Goal: Task Accomplishment & Management: Manage account settings

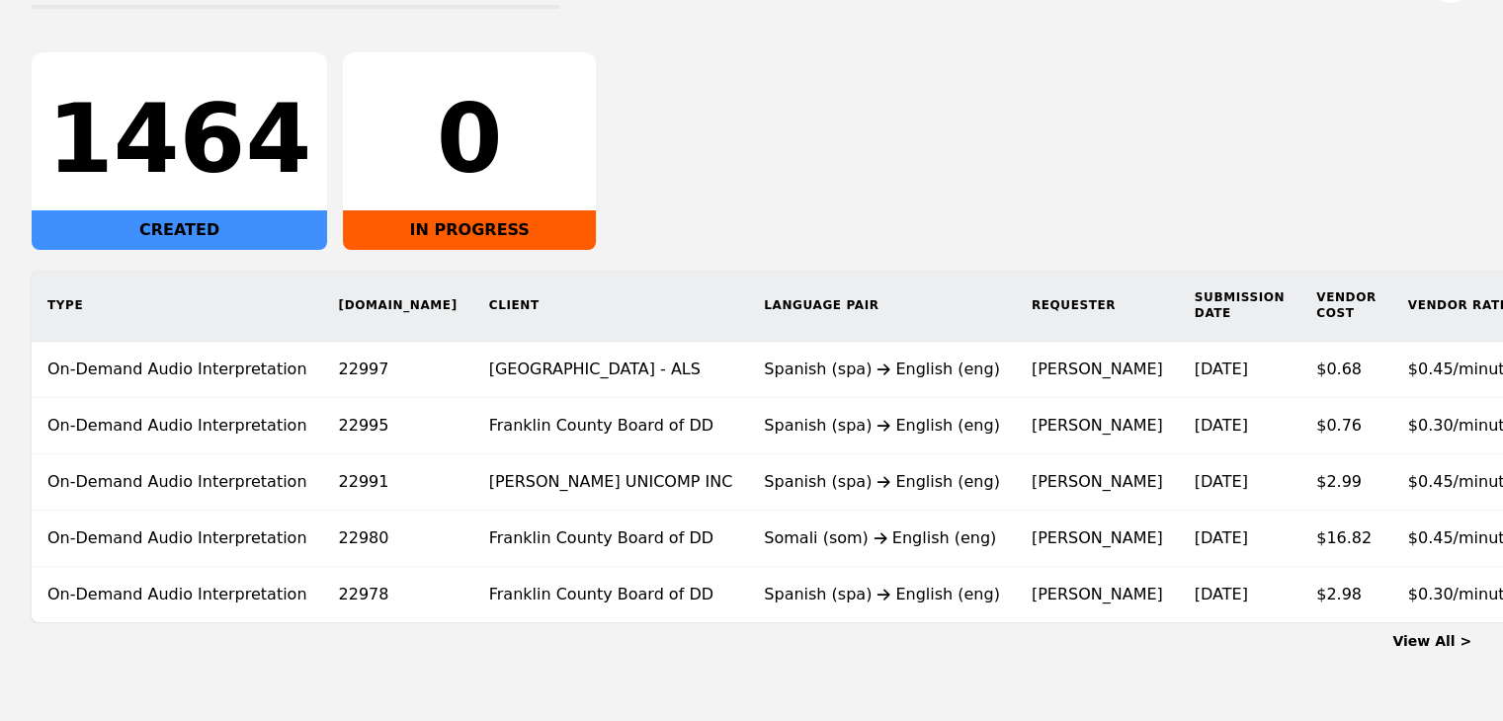
scroll to position [0, 98]
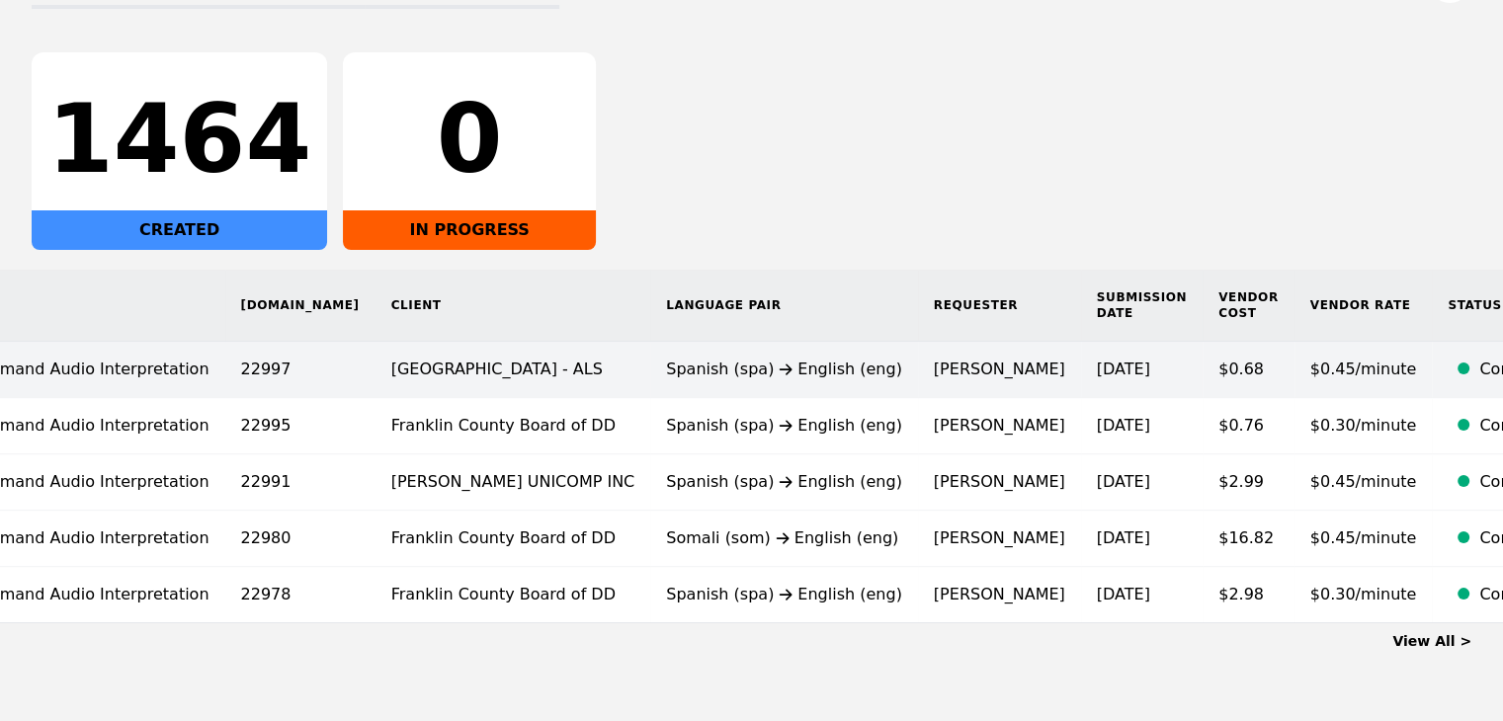
click at [820, 366] on div "Spanish (spa) English (eng)" at bounding box center [784, 370] width 236 height 24
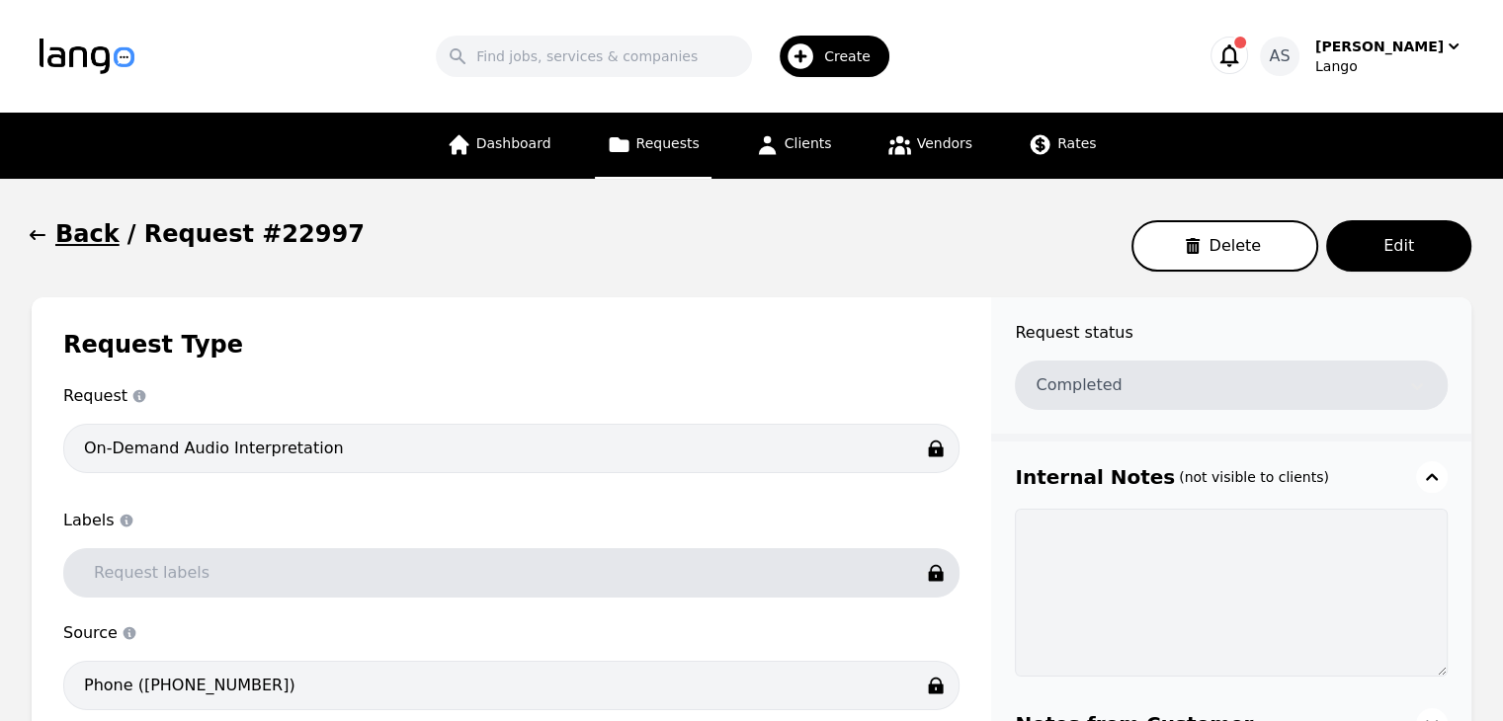
click at [55, 237] on h1 "Back" at bounding box center [87, 234] width 64 height 32
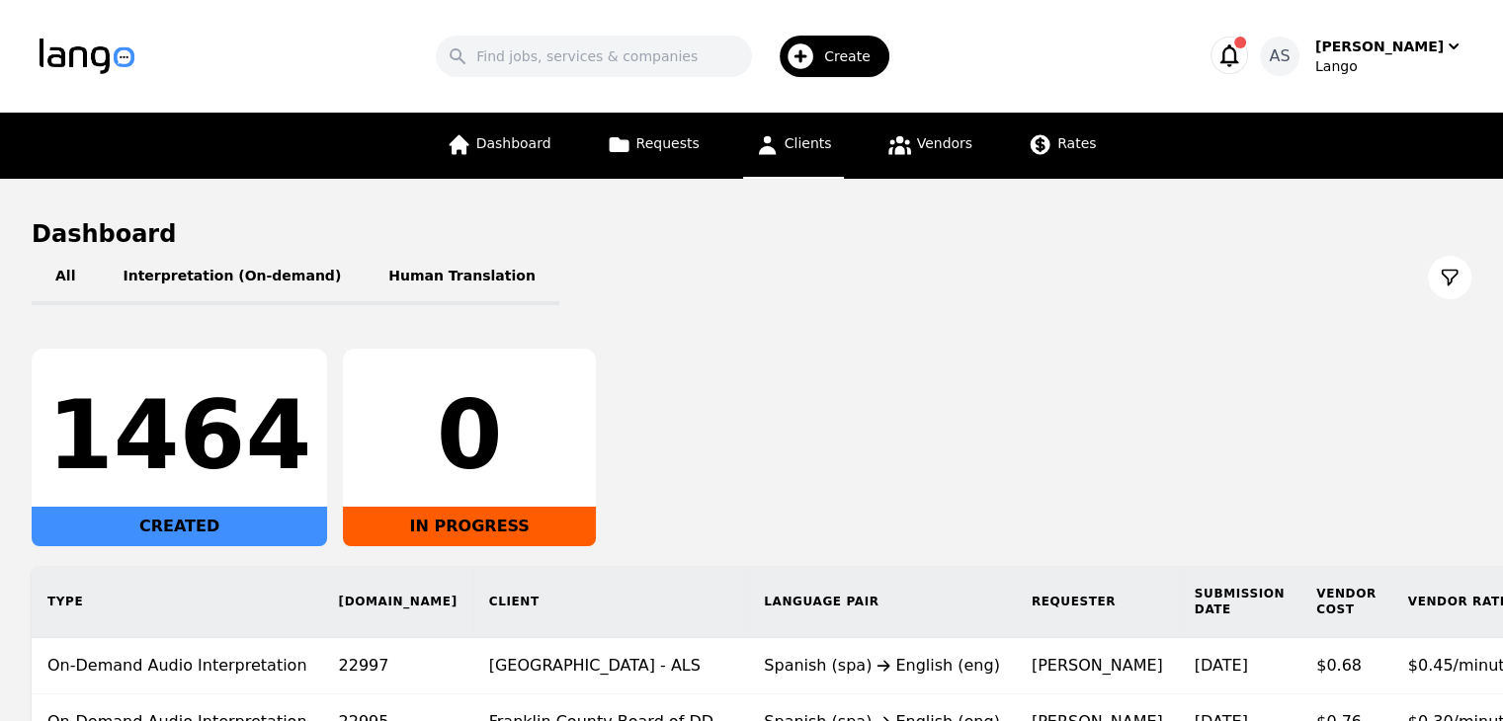
click at [826, 135] on span "Clients" at bounding box center [807, 143] width 47 height 16
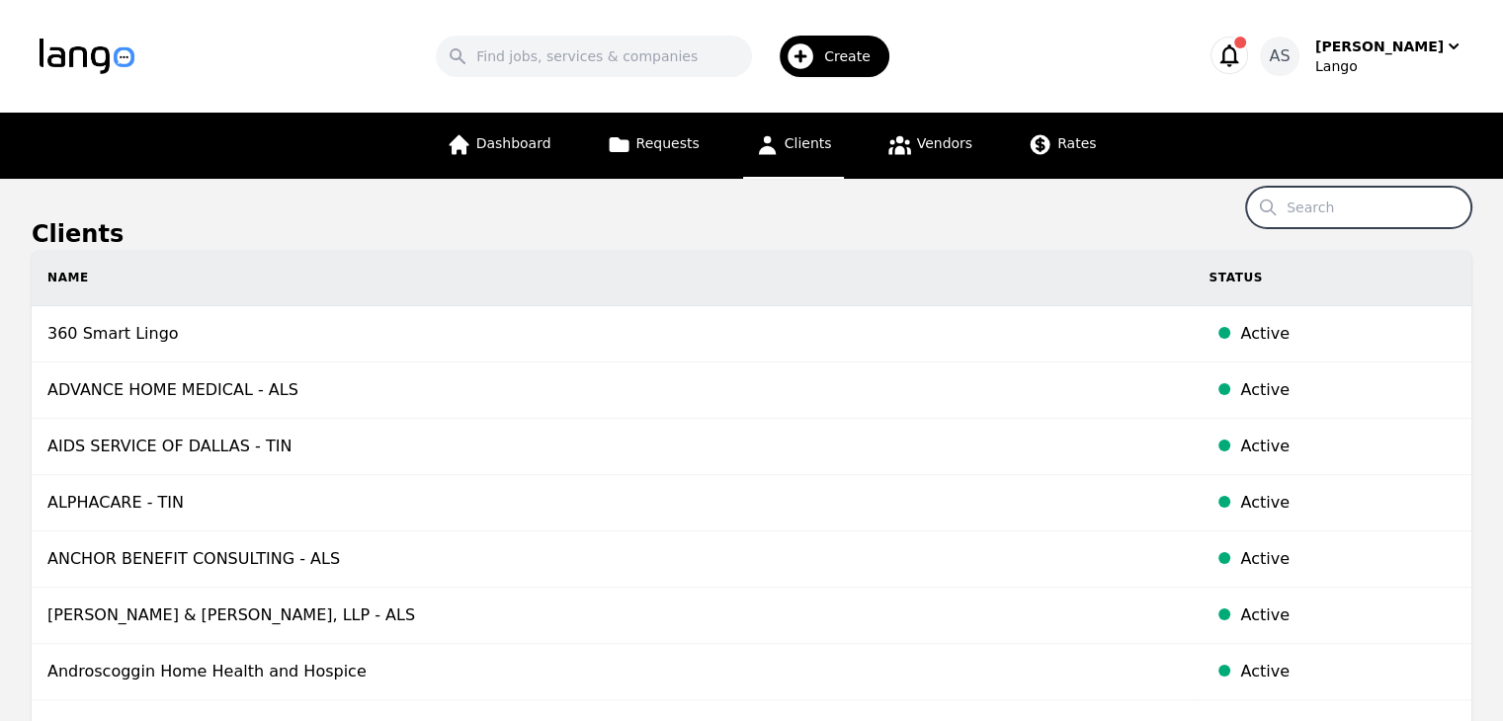
click at [1346, 208] on input "Search" at bounding box center [1358, 207] width 225 height 41
type input "[GEOGRAPHIC_DATA]"
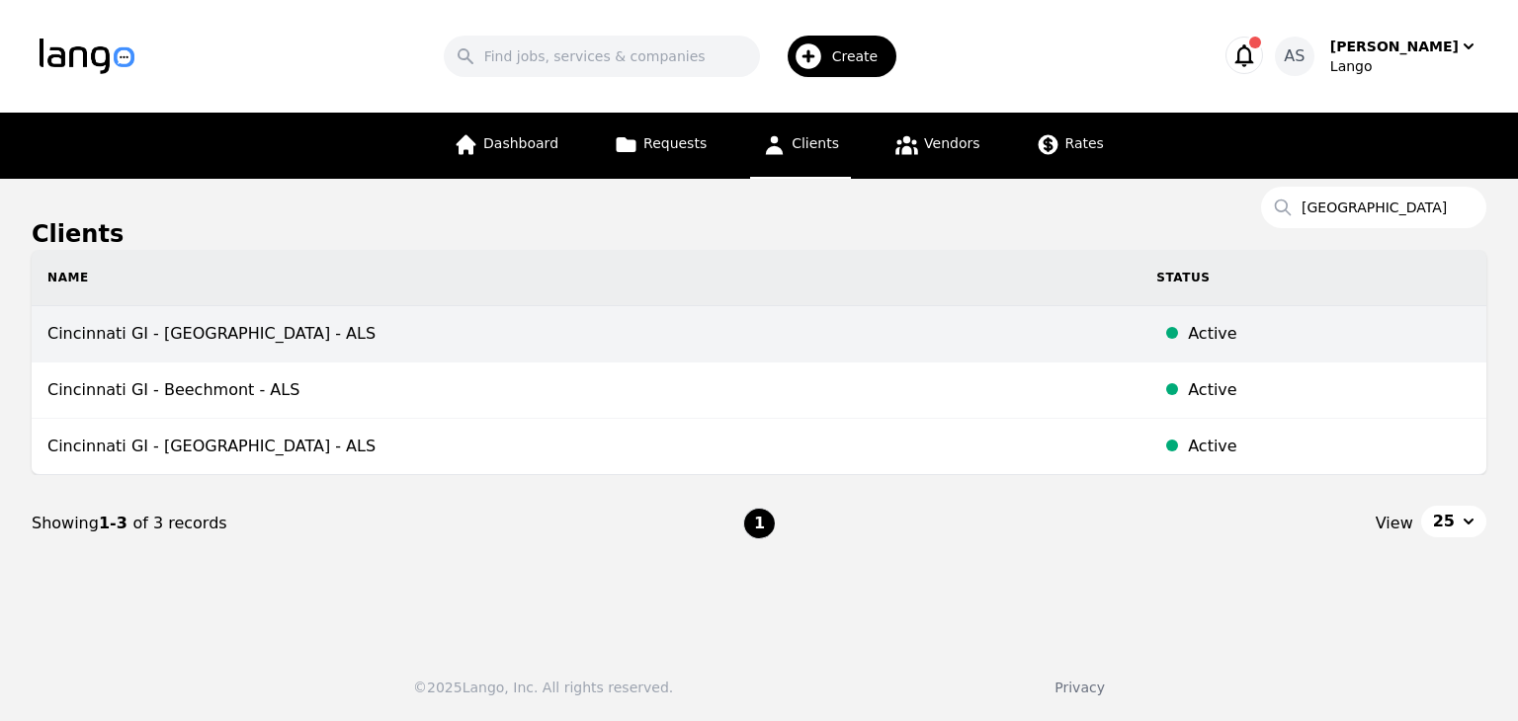
click at [279, 354] on td "Cincinnati GI - [GEOGRAPHIC_DATA] - ALS" at bounding box center [586, 334] width 1109 height 56
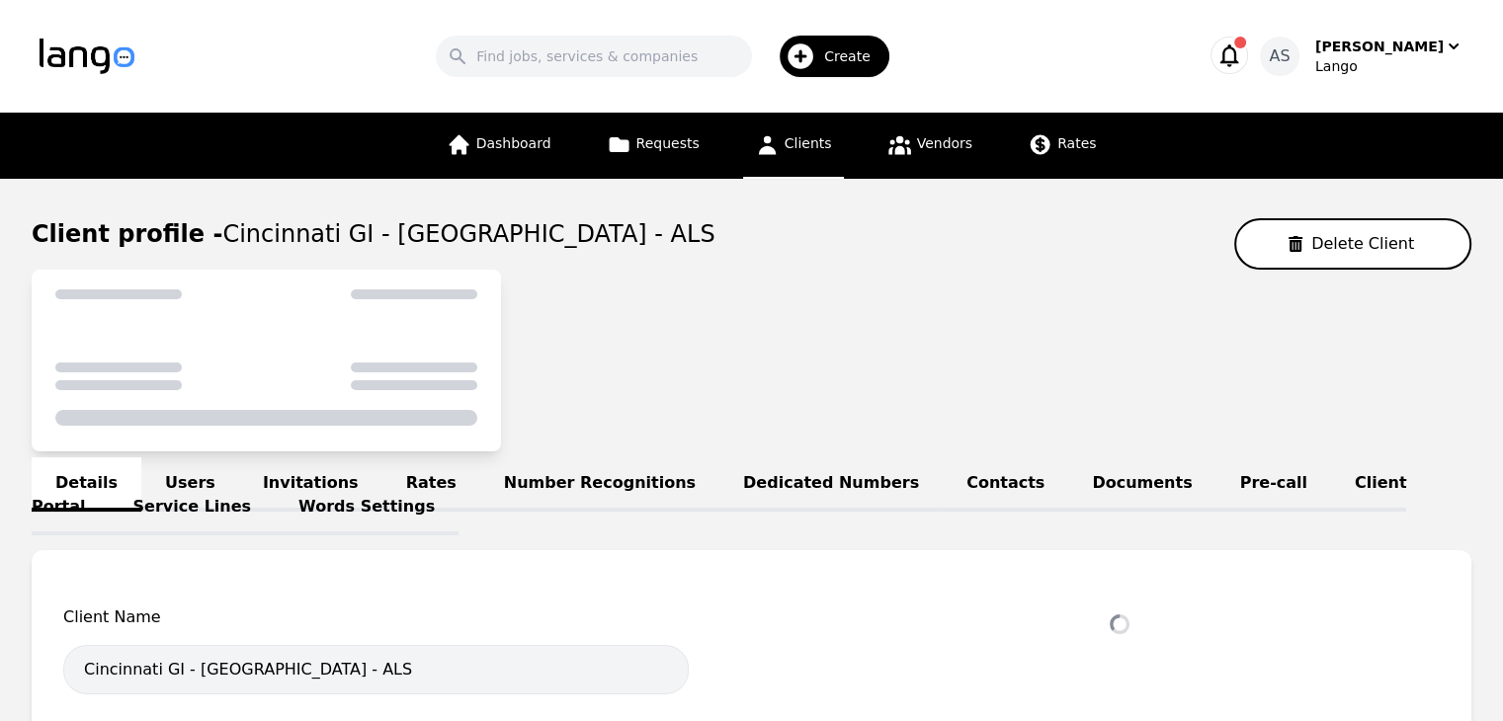
select select "active"
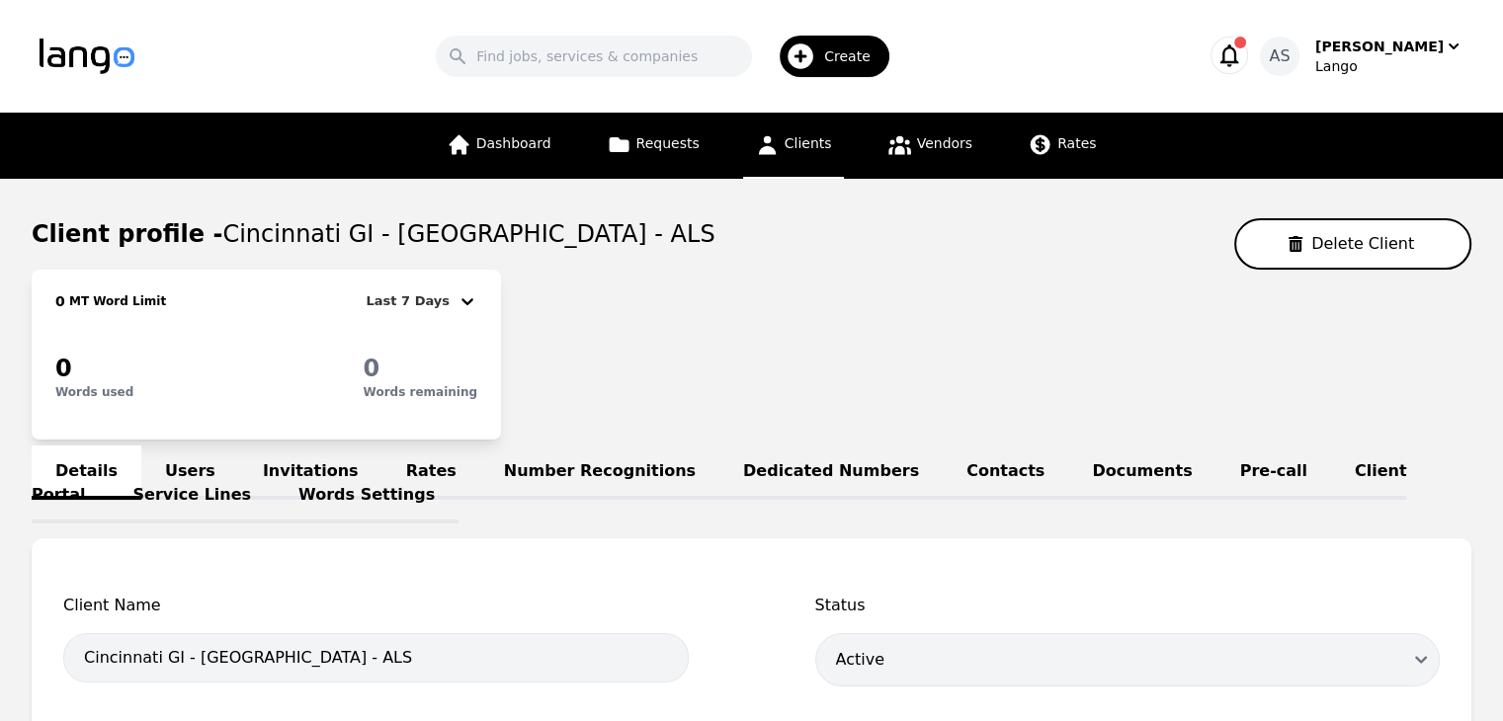
click at [178, 446] on link "Users" at bounding box center [190, 473] width 98 height 54
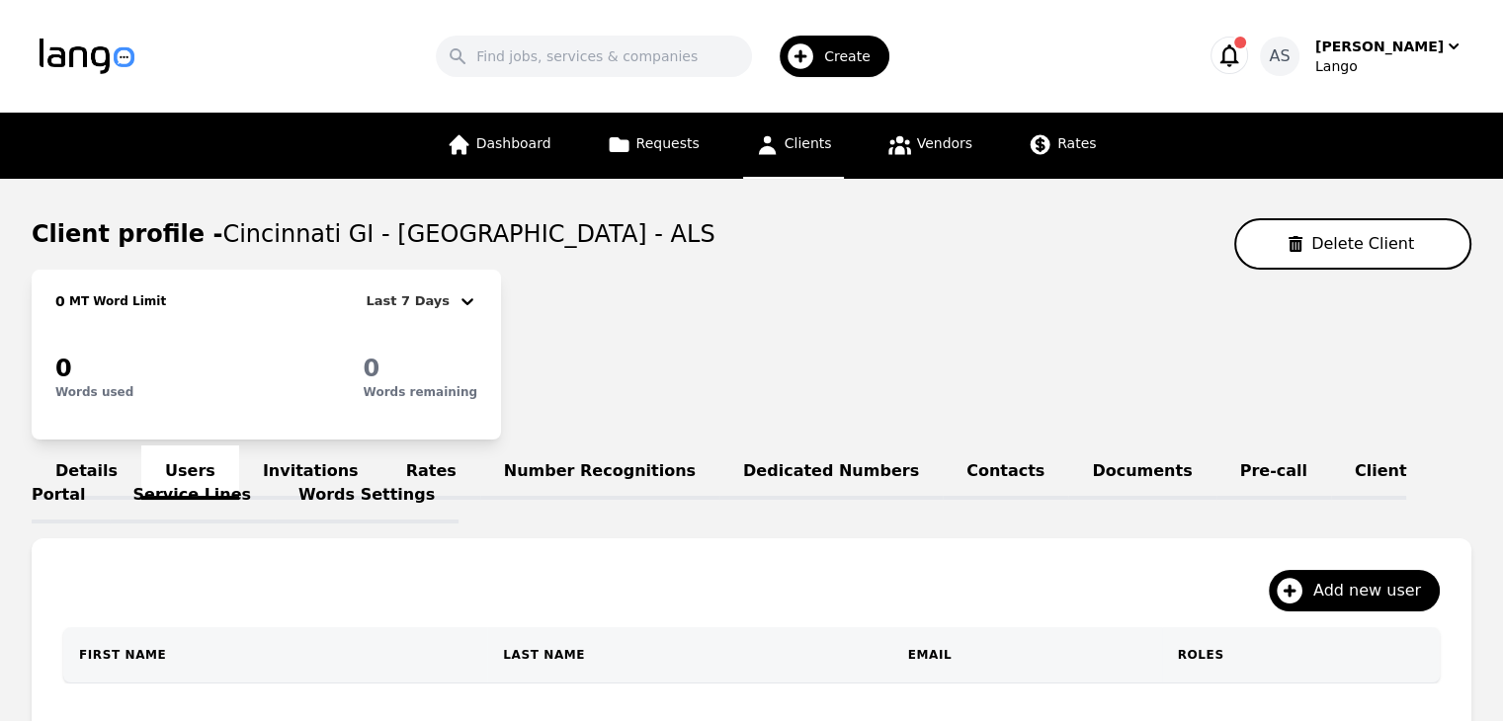
scroll to position [99, 0]
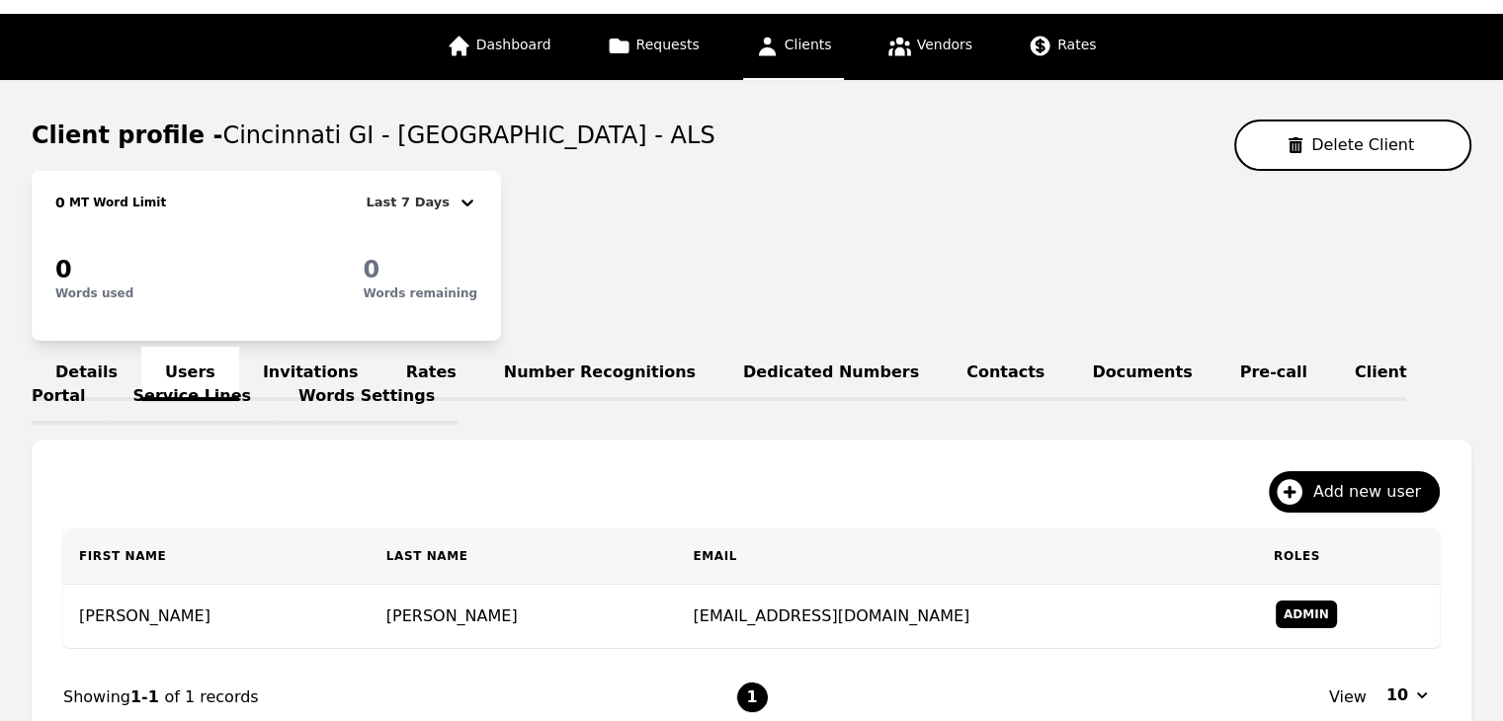
click at [292, 360] on link "Invitations" at bounding box center [310, 374] width 143 height 54
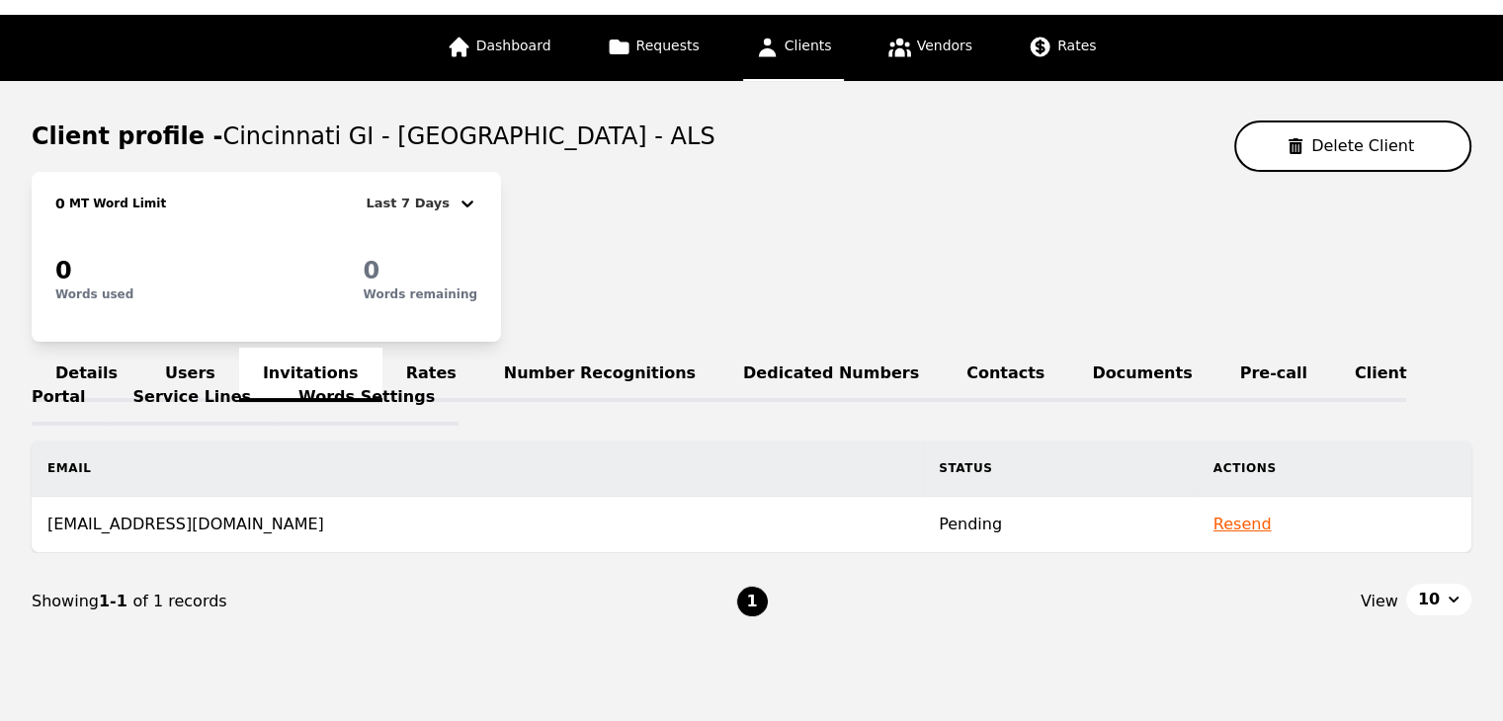
scroll to position [99, 0]
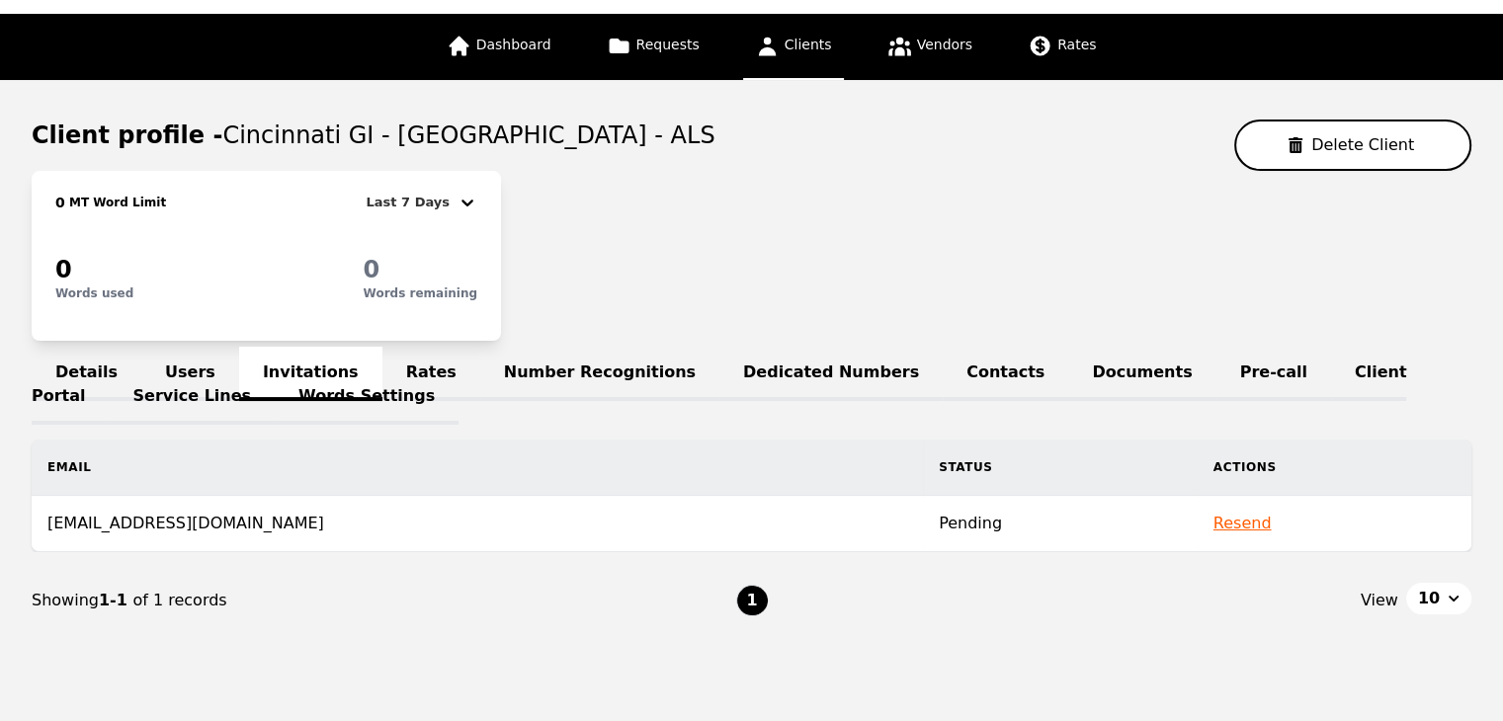
click at [1213, 522] on button "Resend" at bounding box center [1242, 524] width 58 height 24
click at [185, 359] on link "Users" at bounding box center [190, 374] width 98 height 54
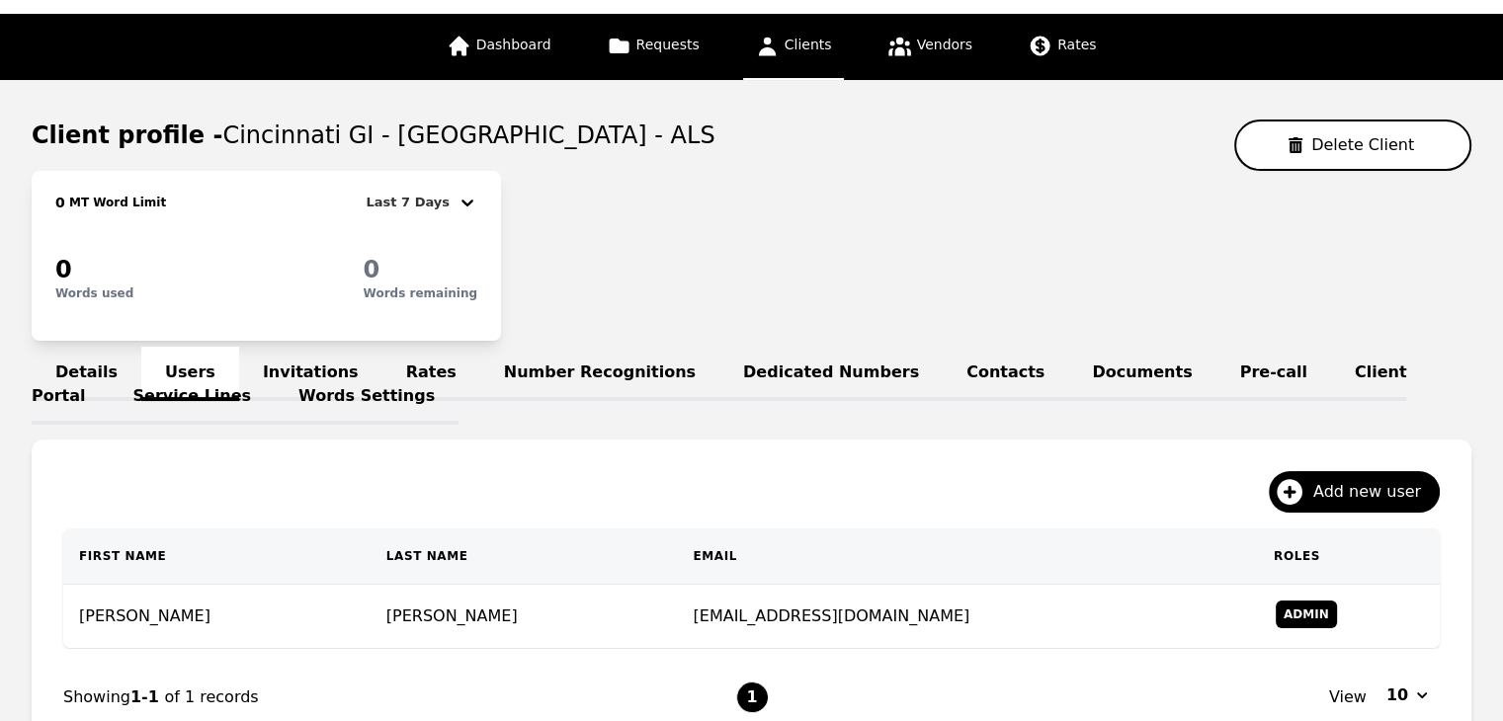
scroll to position [198, 0]
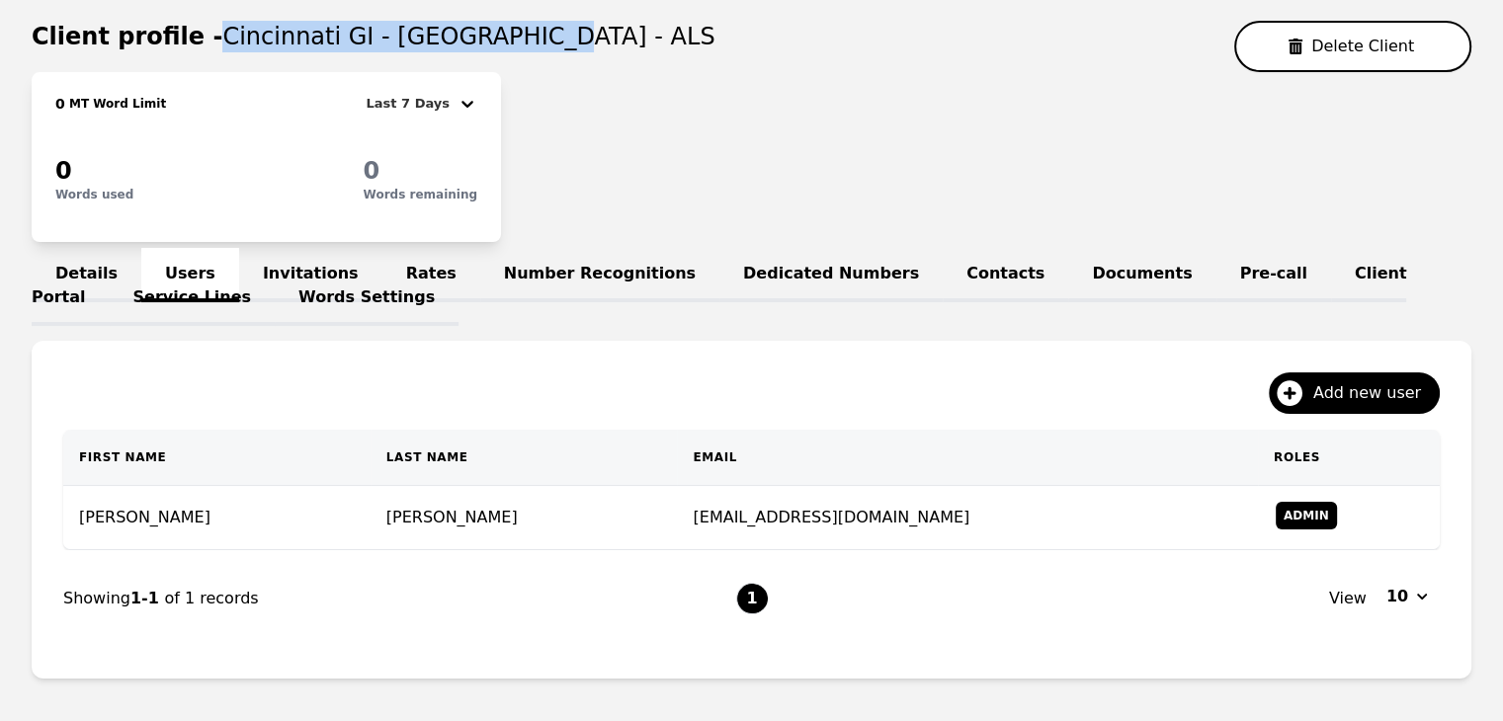
drag, startPoint x: 202, startPoint y: 39, endPoint x: 529, endPoint y: 47, distance: 327.2
click at [529, 47] on div "Client profile - [GEOGRAPHIC_DATA] GI - [GEOGRAPHIC_DATA] - ALS Delete Client" at bounding box center [752, 46] width 1440 height 51
copy span "Cincinnati GI - [GEOGRAPHIC_DATA] - ALS"
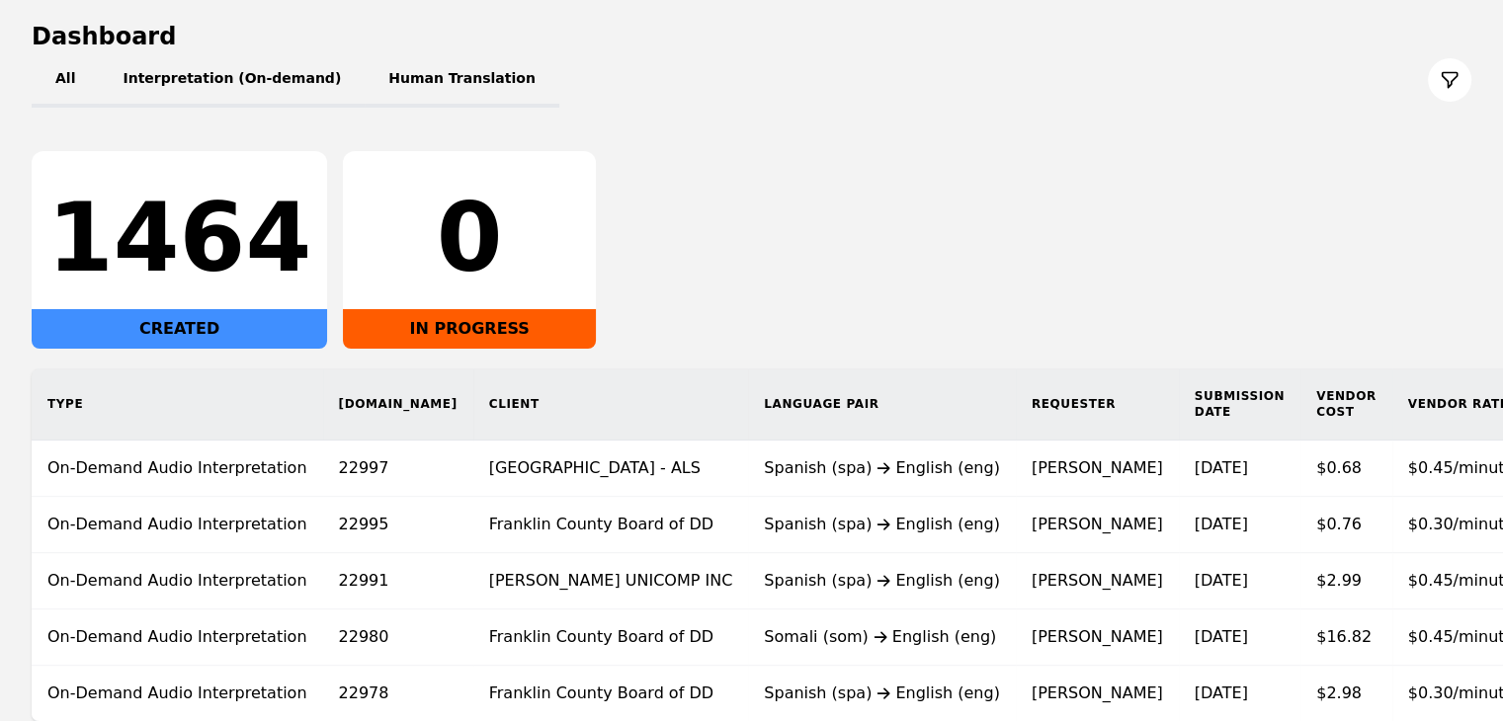
scroll to position [370, 0]
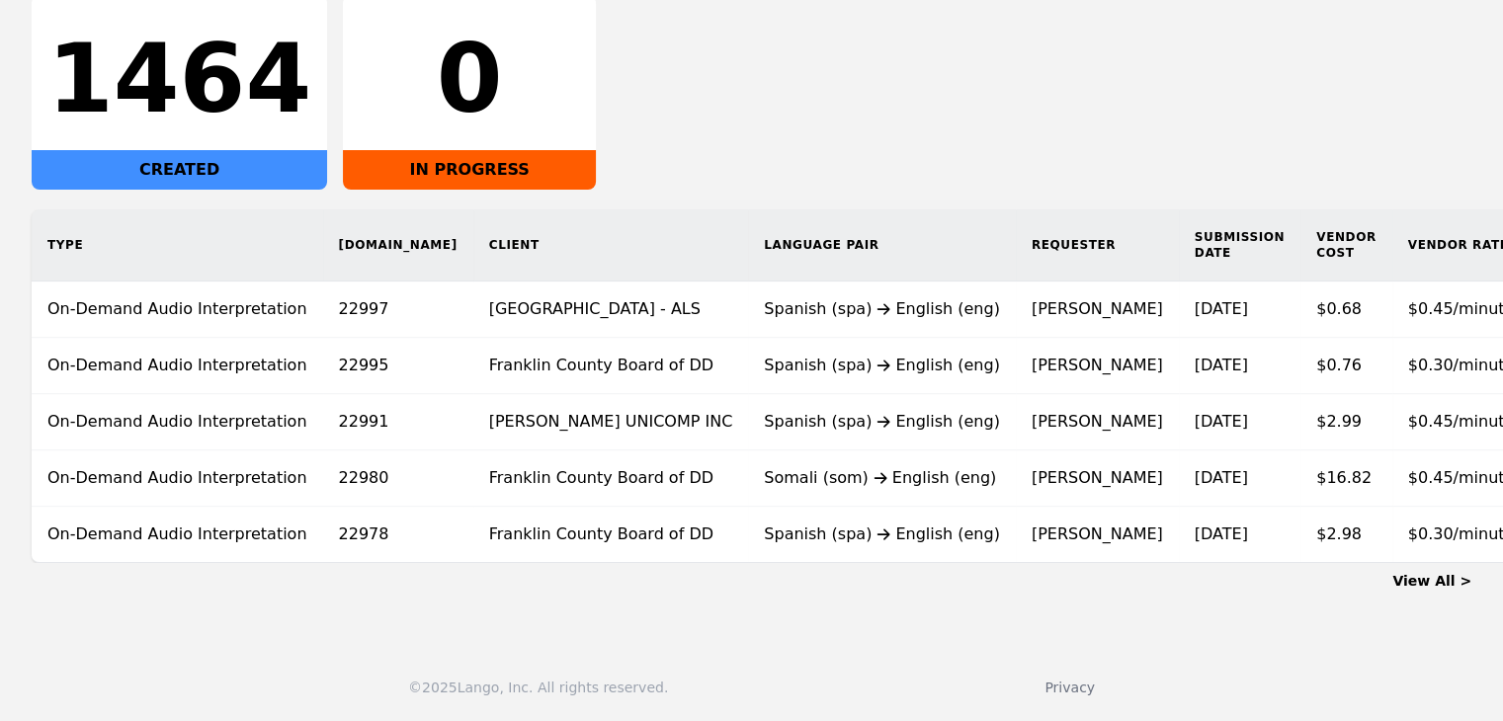
click at [1442, 582] on link "View All >" at bounding box center [1431, 581] width 79 height 16
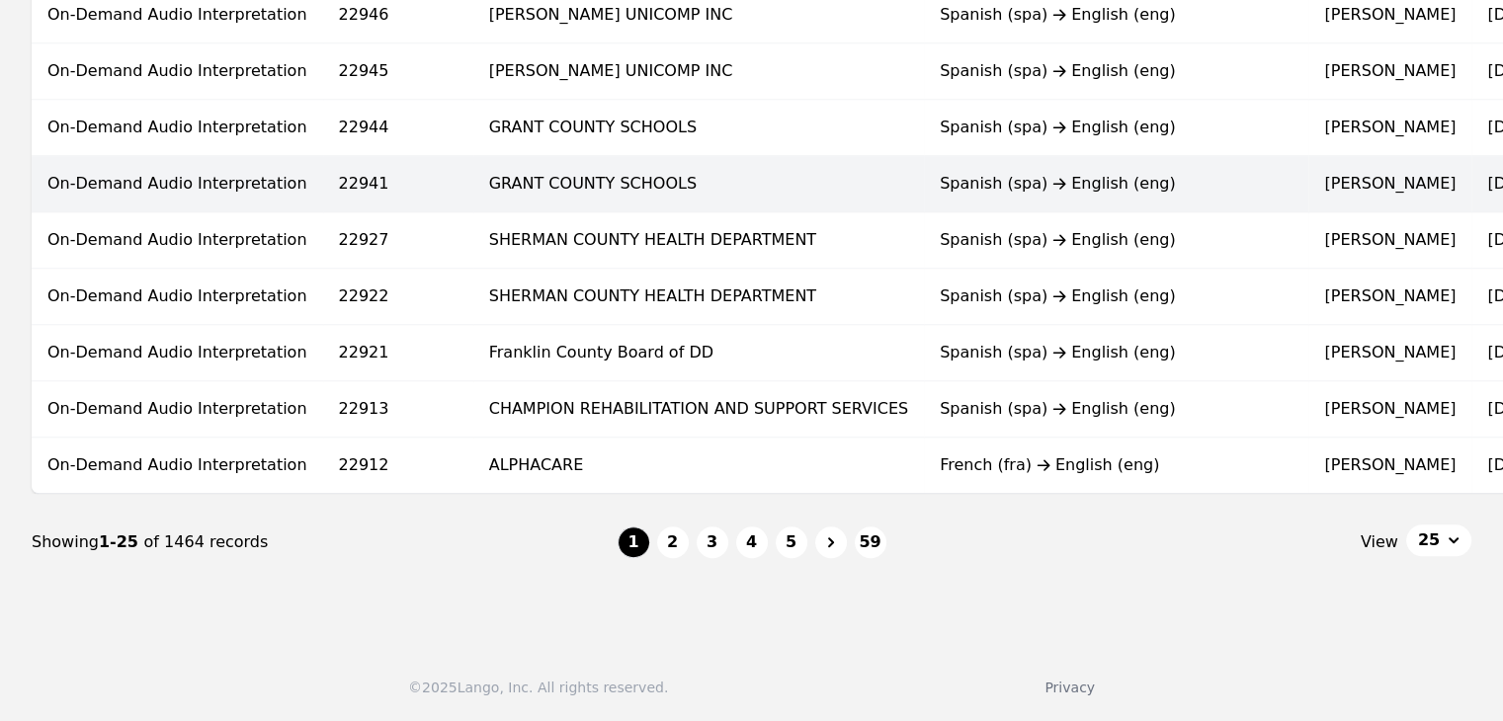
scroll to position [1323, 0]
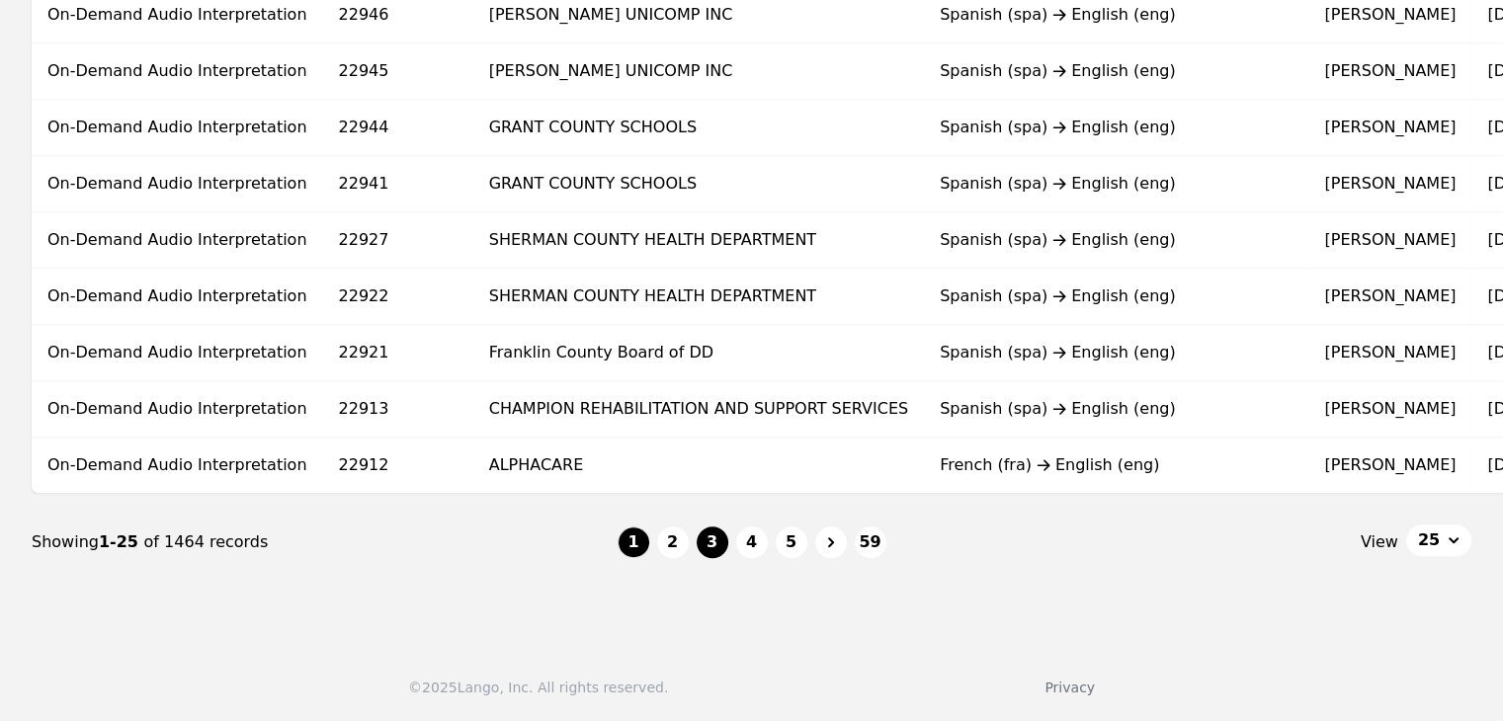
click at [706, 536] on button "3" at bounding box center [713, 543] width 32 height 32
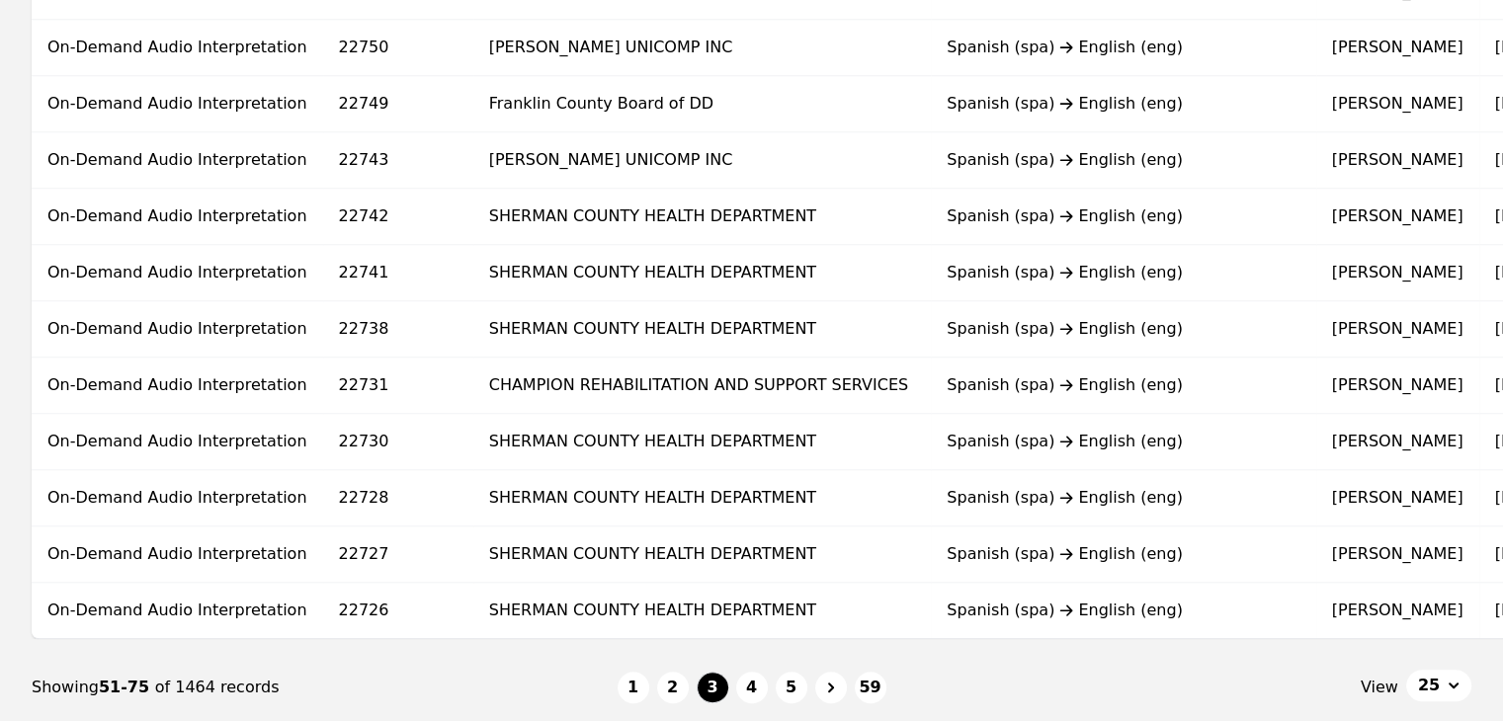
scroll to position [1186, 0]
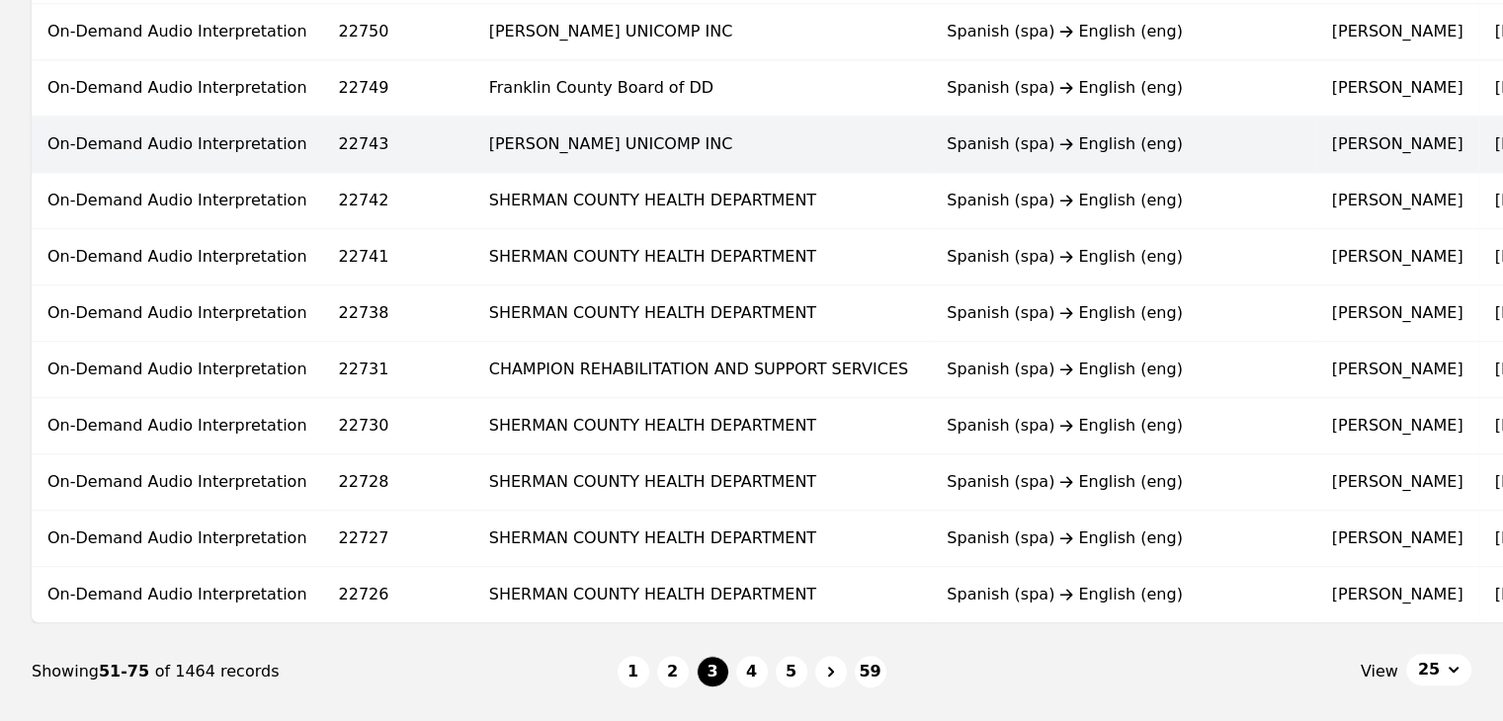
click at [609, 143] on td "[PERSON_NAME] UNICOMP INC" at bounding box center [702, 145] width 458 height 56
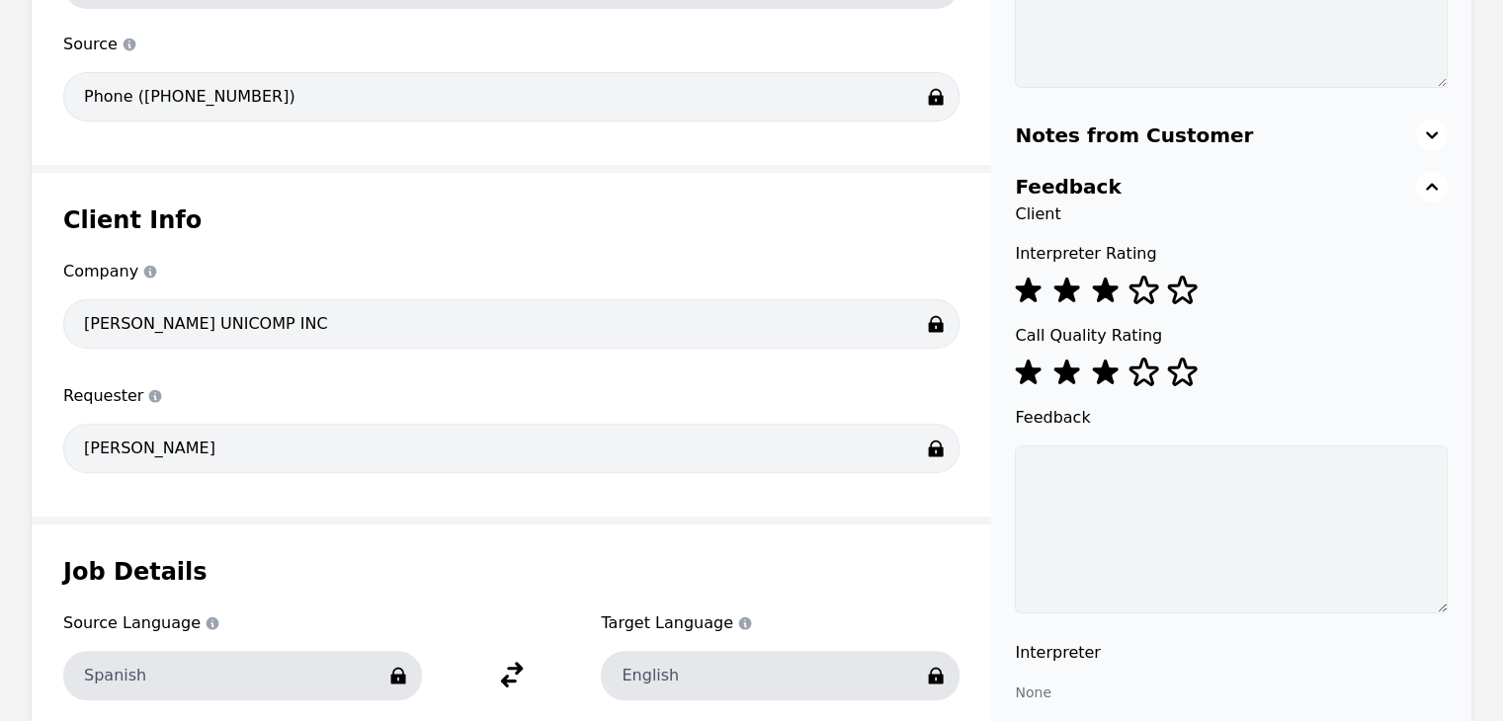
scroll to position [95, 0]
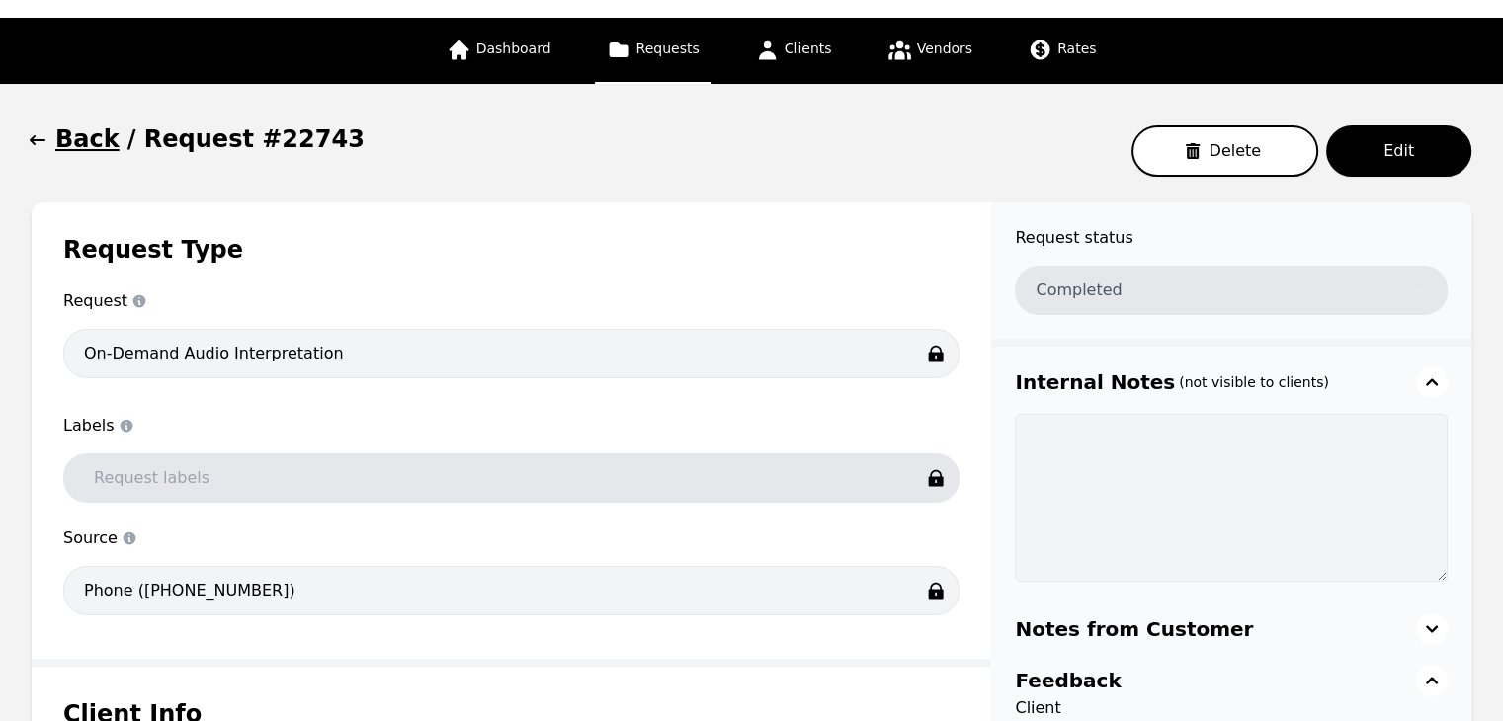
click at [51, 143] on button "Back" at bounding box center [76, 140] width 88 height 32
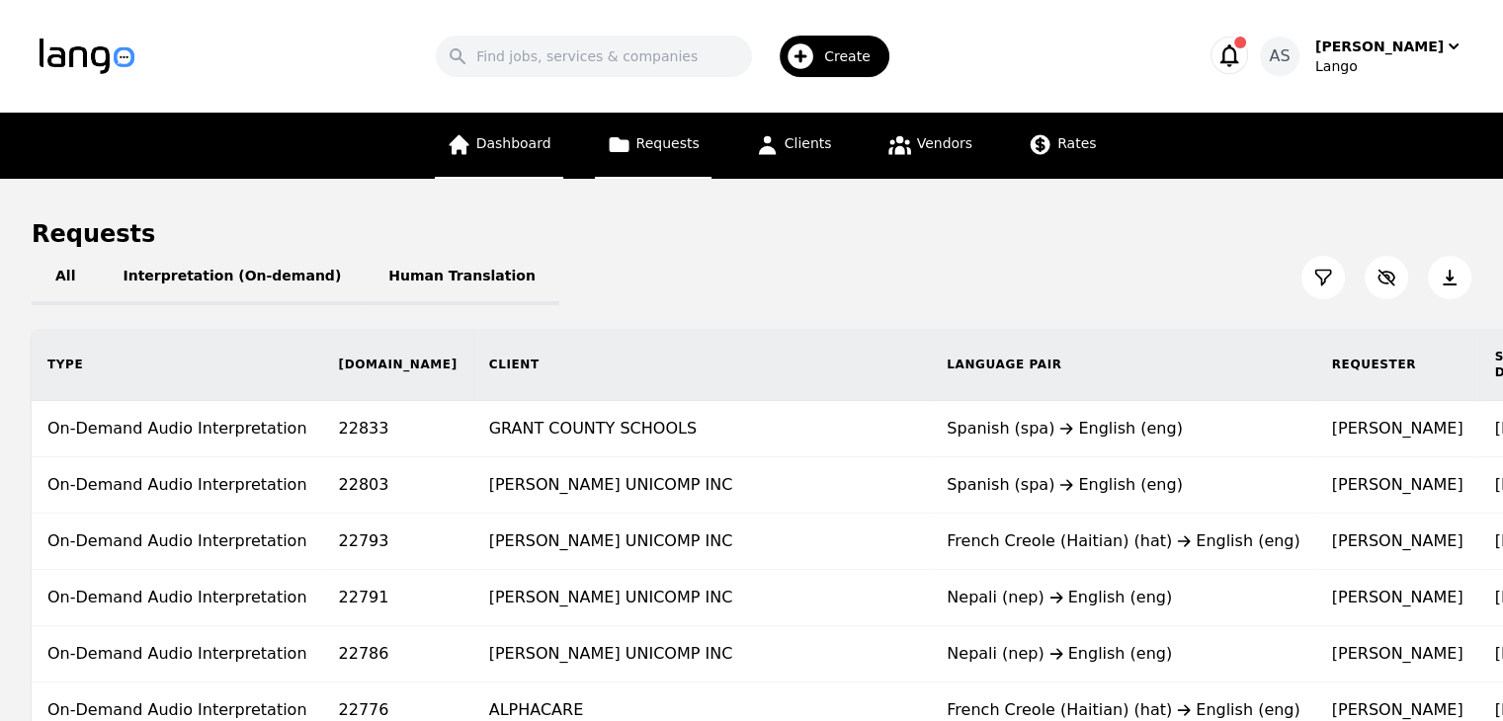
click at [500, 147] on span "Dashboard" at bounding box center [513, 143] width 75 height 16
